Goal: Check status: Check status

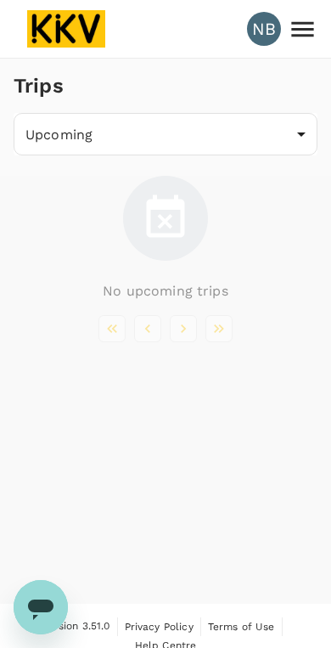
click at [290, 144] on body "NB Trips Upcoming /trips/upcoming ​ No upcoming trips Version 3.51.0 Privacy Po…" at bounding box center [165, 334] width 331 height 668
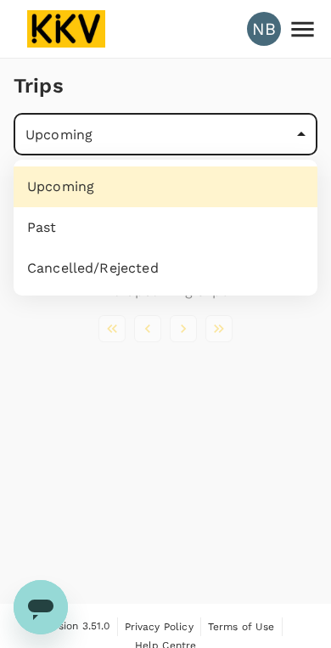
click at [203, 228] on li "Past" at bounding box center [166, 227] width 304 height 41
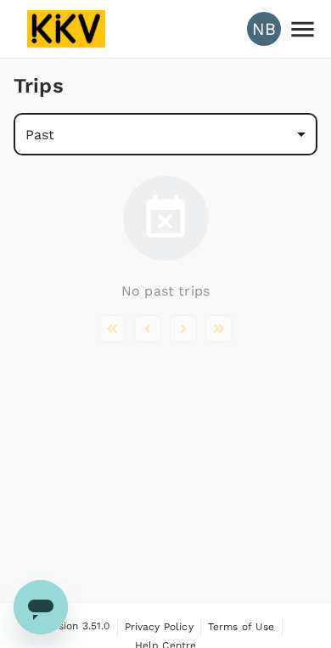
click at [301, 135] on body "NB Trips Past /trips/completed ​ No past trips Version 3.51.0 Privacy Policy Te…" at bounding box center [165, 334] width 331 height 668
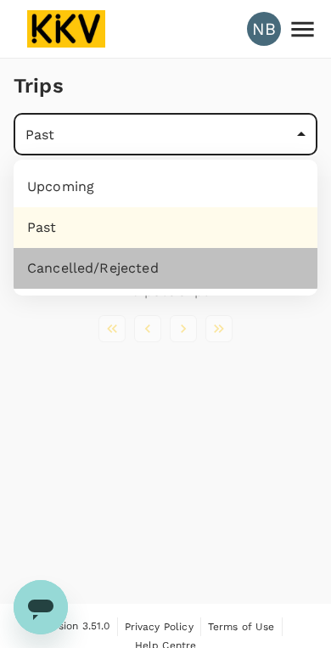
click at [171, 263] on li "Cancelled/Rejected" at bounding box center [166, 268] width 304 height 41
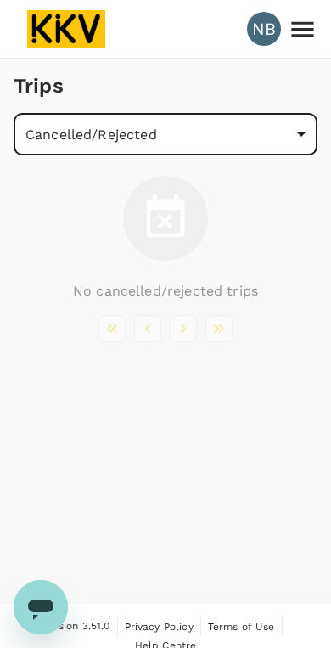
click at [290, 142] on body "NB Trips Cancelled/Rejected /trips/aborted ​ No cancelled/rejected trips Versio…" at bounding box center [165, 334] width 331 height 668
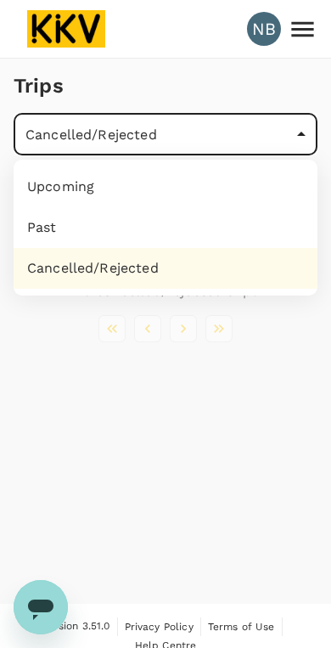
click at [211, 190] on li "Upcoming" at bounding box center [166, 186] width 304 height 41
type input "/trips/upcoming"
